Goal: Task Accomplishment & Management: Use online tool/utility

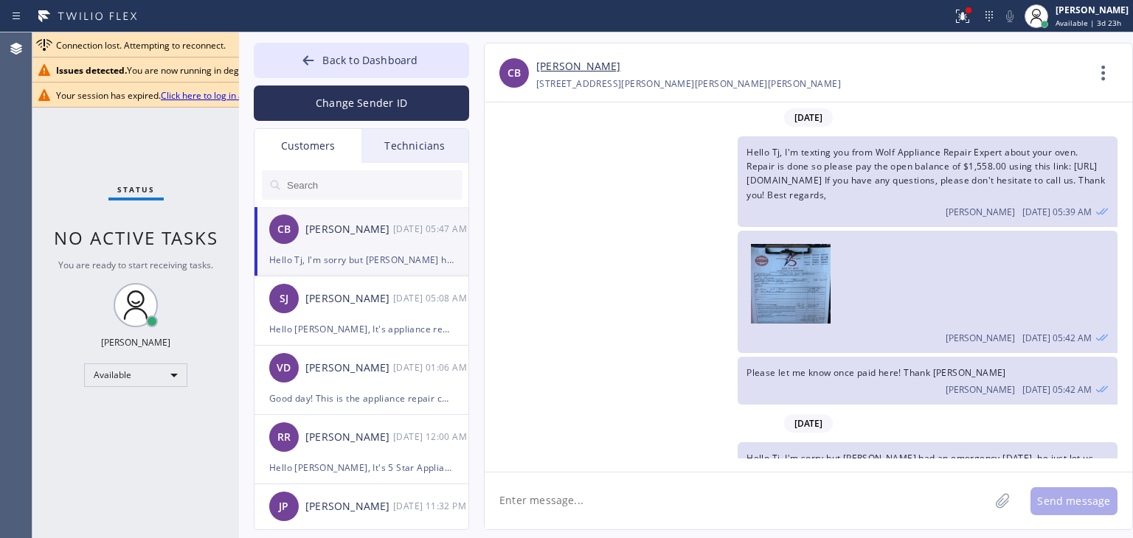
click at [374, 68] on button "Back to Dashboard" at bounding box center [361, 60] width 215 height 35
